Goal: Obtain resource: Download file/media

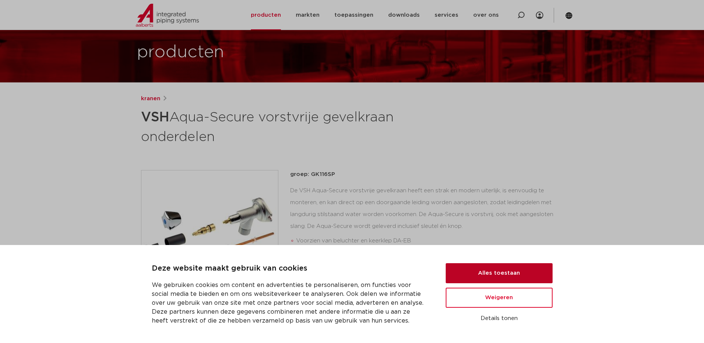
click at [484, 280] on button "Alles toestaan" at bounding box center [499, 273] width 107 height 20
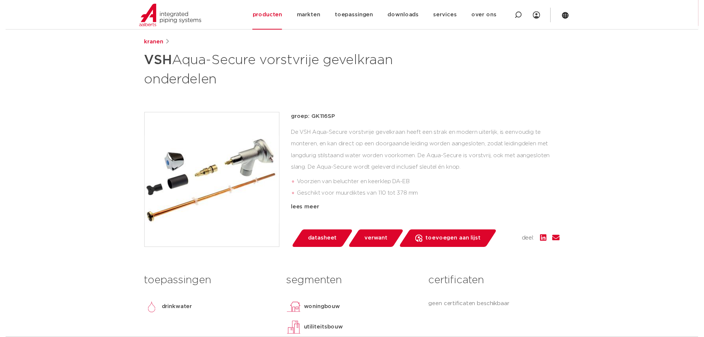
scroll to position [74, 0]
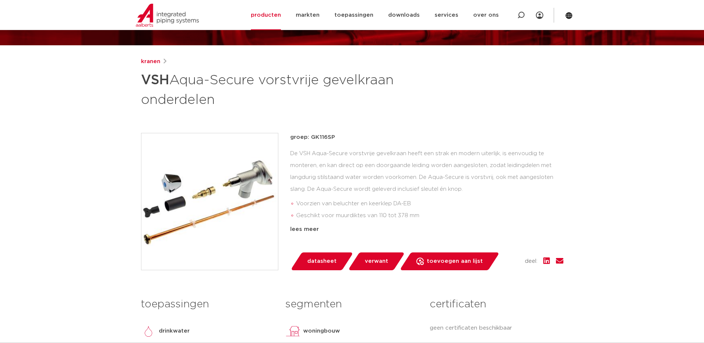
click at [331, 262] on span "datasheet" at bounding box center [321, 261] width 29 height 12
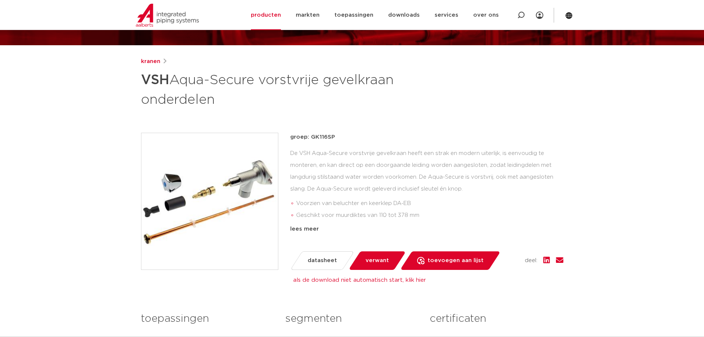
drag, startPoint x: 332, startPoint y: 137, endPoint x: 310, endPoint y: 134, distance: 22.9
click at [310, 134] on p "groep: GK116SP" at bounding box center [426, 137] width 273 height 9
drag, startPoint x: 310, startPoint y: 134, endPoint x: 319, endPoint y: 134, distance: 8.9
copy p "GK116SP"
click at [362, 144] on div "groep: GK116SP De VSH Aqua-Secure vorstvrije gevelkraan heeft een strak en mode…" at bounding box center [426, 183] width 273 height 101
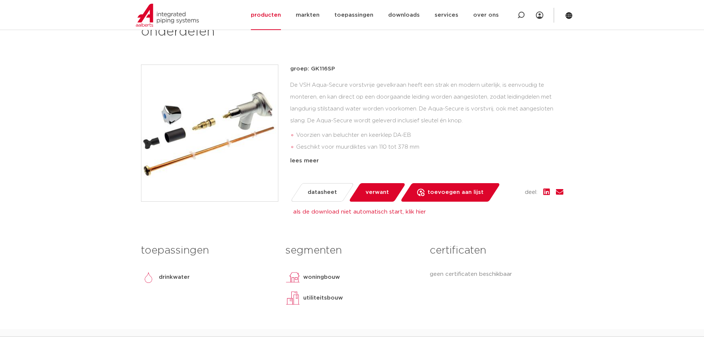
scroll to position [148, 0]
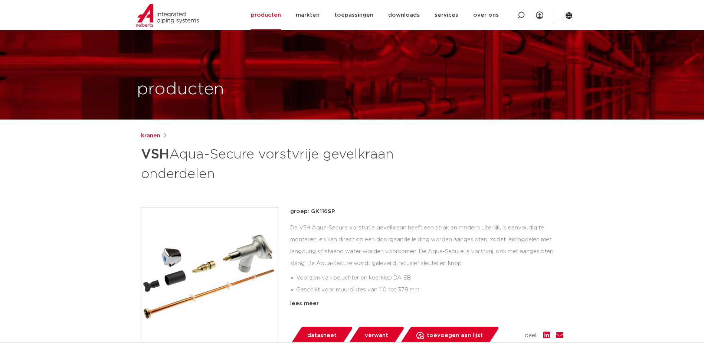
scroll to position [37, 0]
